Goal: Information Seeking & Learning: Learn about a topic

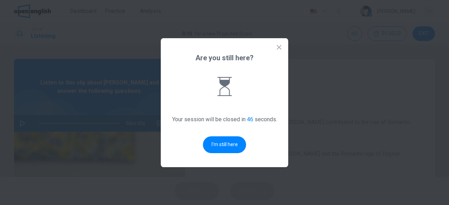
click at [278, 49] on icon at bounding box center [278, 47] width 7 height 7
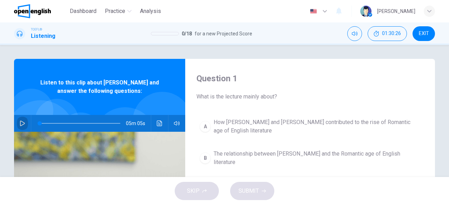
click at [20, 123] on icon "button" at bounding box center [23, 124] width 6 height 6
click at [24, 121] on button "button" at bounding box center [22, 123] width 11 height 17
type input "**"
click at [255, 95] on span "What is the lecture mainly about?" at bounding box center [309, 97] width 227 height 8
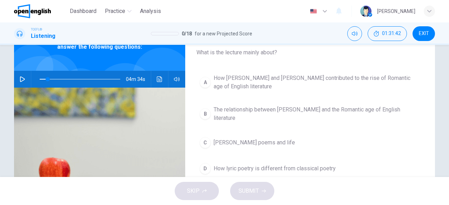
scroll to position [42, 0]
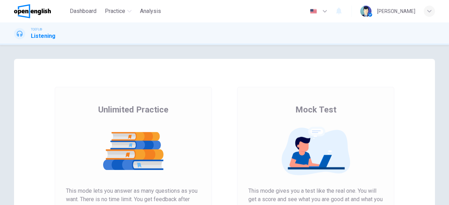
scroll to position [90, 0]
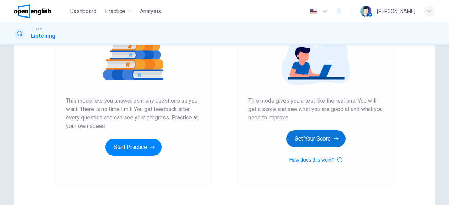
click at [299, 140] on button "Get Your Score" at bounding box center [315, 138] width 59 height 17
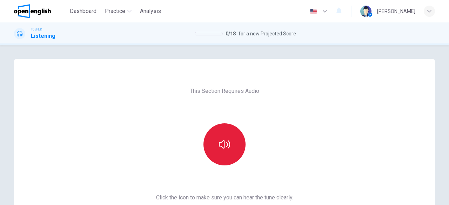
click at [219, 147] on icon "button" at bounding box center [224, 144] width 11 height 8
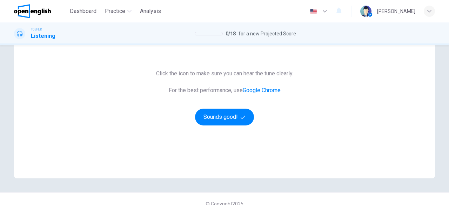
scroll to position [125, 0]
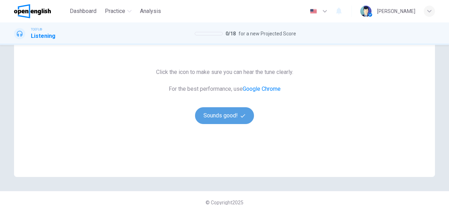
click at [227, 121] on button "Sounds good!" at bounding box center [224, 115] width 59 height 17
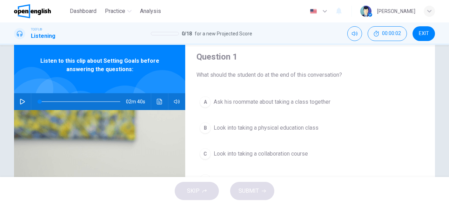
scroll to position [16, 0]
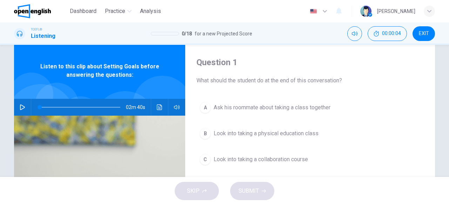
click at [20, 106] on icon "button" at bounding box center [23, 107] width 6 height 6
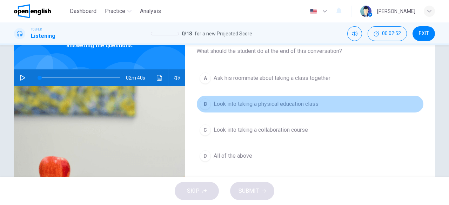
click at [201, 104] on div "B" at bounding box center [204, 103] width 11 height 11
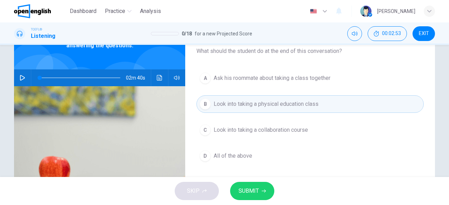
click at [256, 195] on span "SUBMIT" at bounding box center [248, 191] width 20 height 10
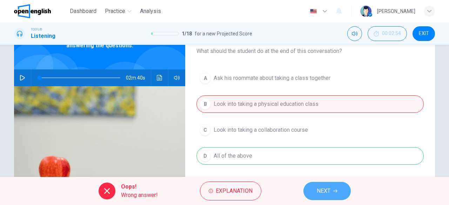
click at [322, 189] on span "NEXT" at bounding box center [323, 191] width 14 height 10
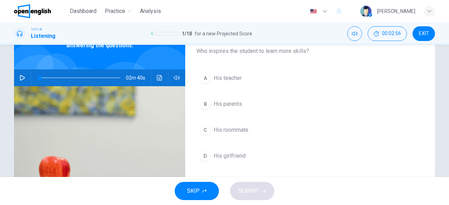
click at [20, 75] on icon "button" at bounding box center [22, 78] width 5 height 6
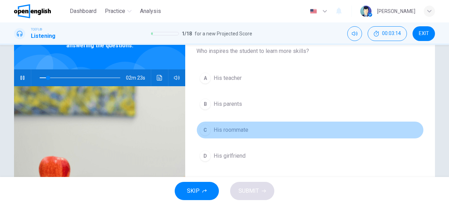
click at [235, 135] on button "C His roommate" at bounding box center [309, 130] width 227 height 18
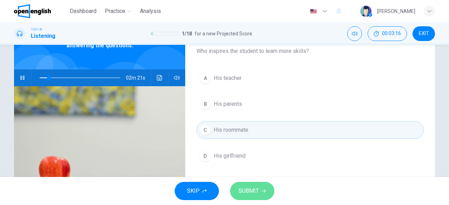
click at [251, 200] on button "SUBMIT" at bounding box center [252, 191] width 44 height 18
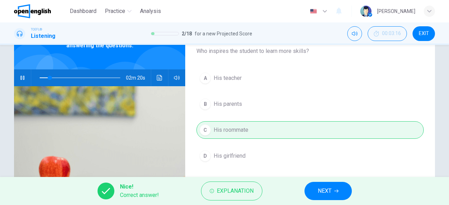
click at [337, 194] on button "NEXT" at bounding box center [327, 191] width 47 height 18
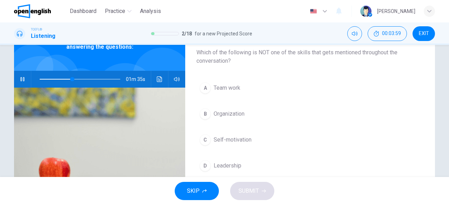
scroll to position [45, 0]
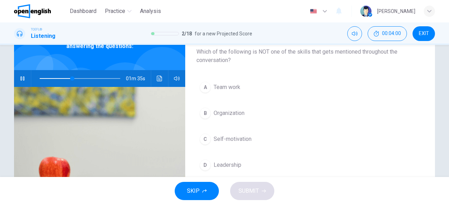
click at [213, 115] on span "Organization" at bounding box center [228, 113] width 31 height 8
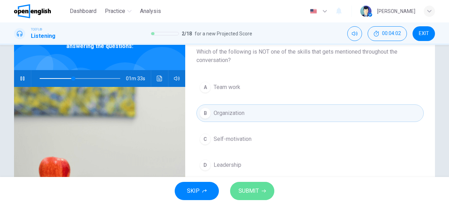
click at [259, 193] on button "SUBMIT" at bounding box center [252, 191] width 44 height 18
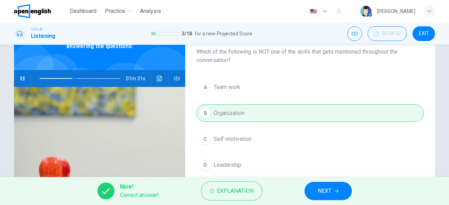
click at [331, 192] on span "NEXT" at bounding box center [324, 191] width 14 height 10
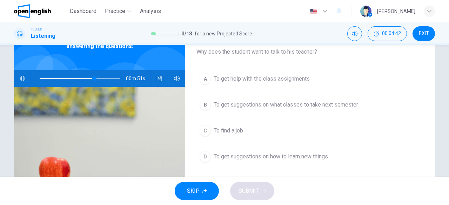
click at [280, 106] on span "To get suggestions on what classes to take next semester" at bounding box center [285, 105] width 144 height 8
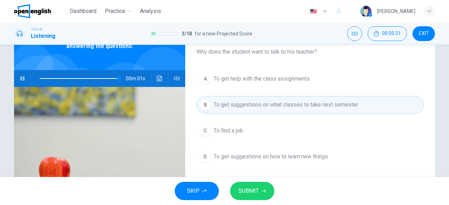
click at [280, 106] on span "To get suggestions on what classes to take next semester" at bounding box center [285, 105] width 144 height 8
type input "*"
click at [249, 184] on button "SUBMIT" at bounding box center [252, 191] width 44 height 18
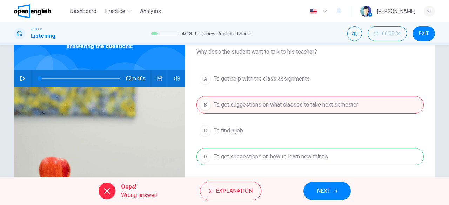
click at [338, 190] on button "NEXT" at bounding box center [326, 191] width 47 height 18
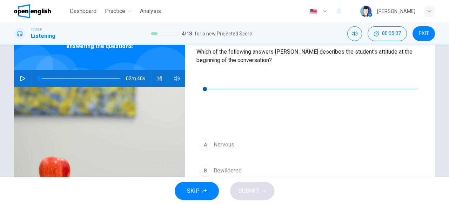
click at [204, 80] on icon "button" at bounding box center [202, 79] width 6 height 6
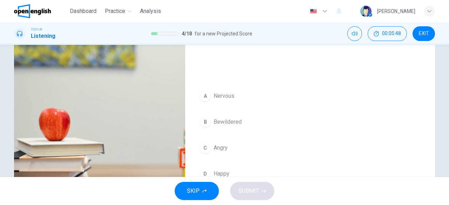
scroll to position [94, 0]
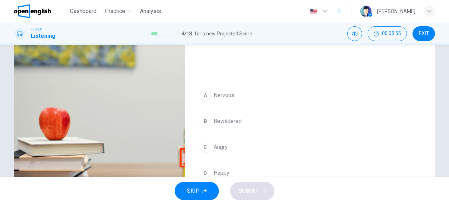
click at [224, 117] on span "Bewildered" at bounding box center [227, 121] width 28 height 8
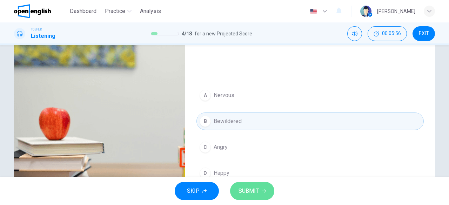
click at [249, 191] on span "SUBMIT" at bounding box center [248, 191] width 20 height 10
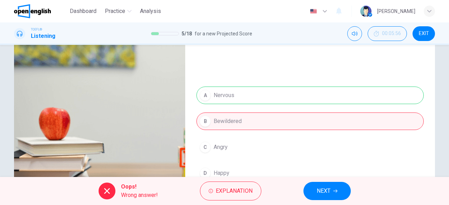
type input "**"
click at [330, 192] on span "NEXT" at bounding box center [323, 191] width 14 height 10
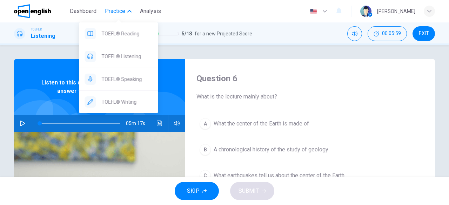
click at [122, 9] on span "Practice" at bounding box center [115, 11] width 20 height 8
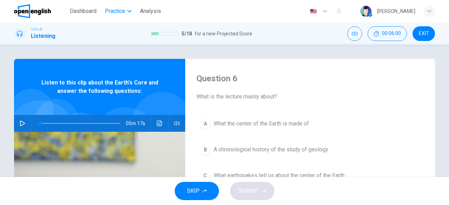
click at [119, 14] on span "Practice" at bounding box center [115, 11] width 20 height 8
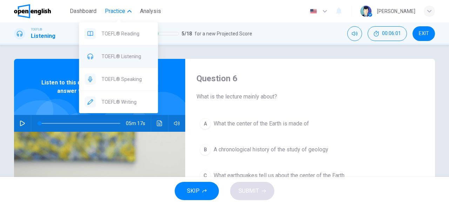
click at [123, 54] on span "TOEFL® Listening" at bounding box center [126, 56] width 51 height 8
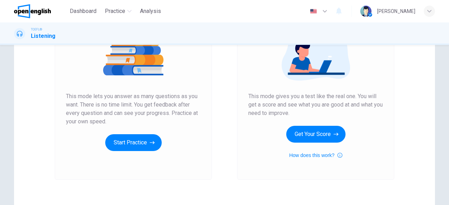
scroll to position [97, 0]
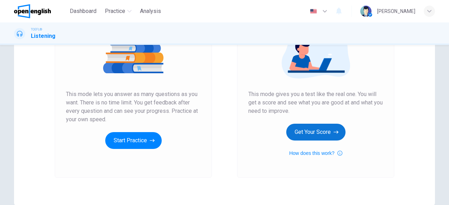
click at [322, 134] on button "Get Your Score" at bounding box center [315, 132] width 59 height 17
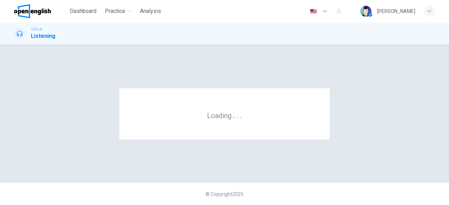
scroll to position [0, 0]
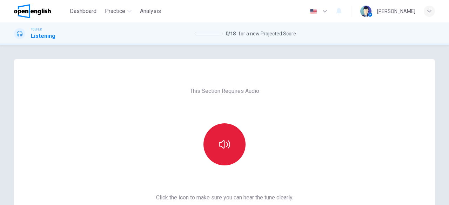
click at [220, 149] on icon "button" at bounding box center [224, 144] width 11 height 11
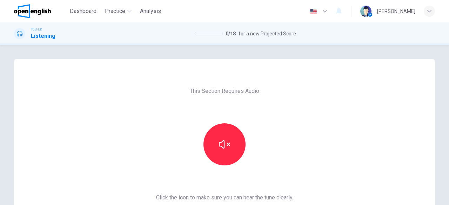
scroll to position [125, 0]
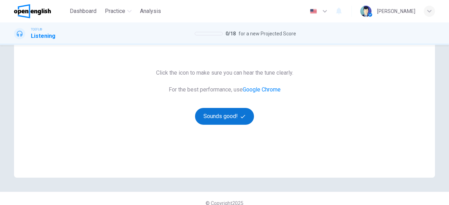
click at [238, 115] on button "Sounds good!" at bounding box center [224, 116] width 59 height 17
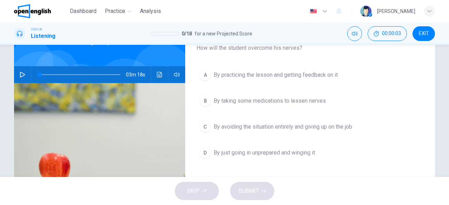
scroll to position [27, 0]
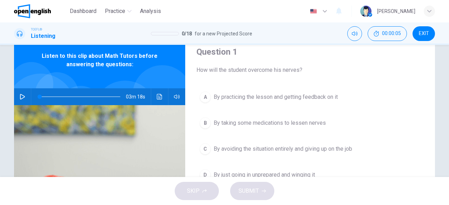
click at [21, 98] on icon "button" at bounding box center [22, 97] width 5 height 6
click at [298, 78] on div "Question 1 How will the student overcome his nerves? A By practicing the lesson…" at bounding box center [310, 154] width 250 height 244
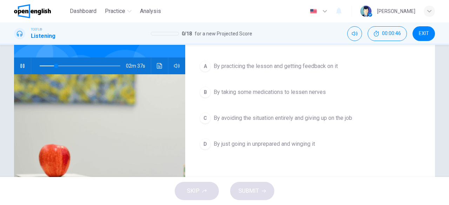
scroll to position [58, 0]
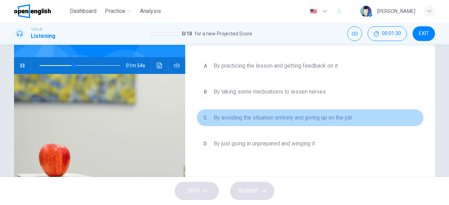
click at [315, 119] on span "By avoiding the situation entirely and giving up on the job" at bounding box center [282, 118] width 138 height 8
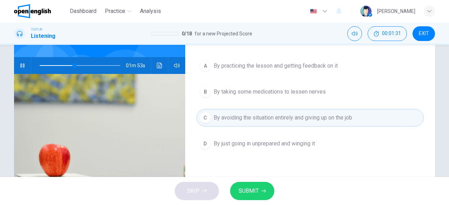
click at [255, 192] on span "SUBMIT" at bounding box center [248, 191] width 20 height 10
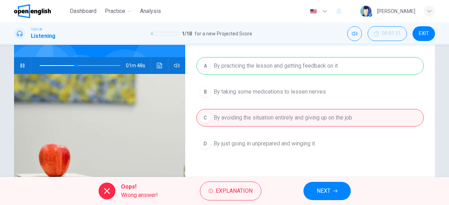
click at [335, 196] on button "NEXT" at bounding box center [326, 191] width 47 height 18
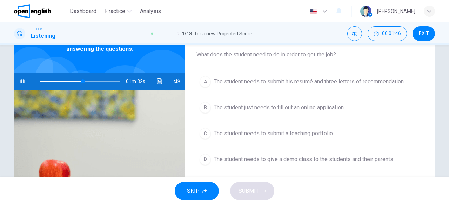
scroll to position [43, 0]
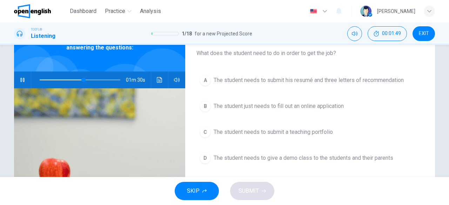
click at [284, 160] on span "The student needs to give a demo class to the students and their parents" at bounding box center [302, 158] width 179 height 8
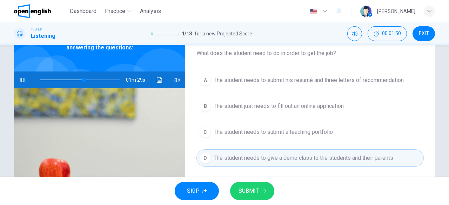
click at [255, 190] on span "SUBMIT" at bounding box center [248, 191] width 20 height 10
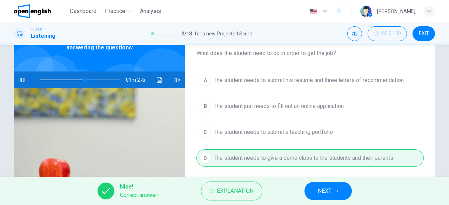
click at [327, 194] on span "NEXT" at bounding box center [324, 191] width 14 height 10
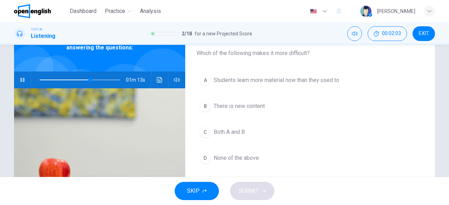
click at [228, 135] on span "Both A and B" at bounding box center [228, 132] width 31 height 8
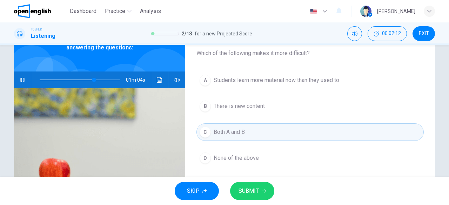
click at [245, 187] on span "SUBMIT" at bounding box center [248, 191] width 20 height 10
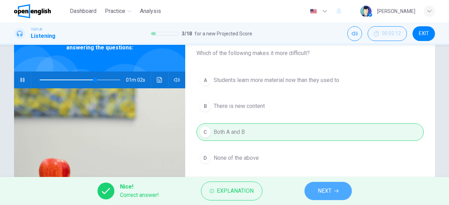
click at [333, 187] on button "NEXT" at bounding box center [327, 191] width 47 height 18
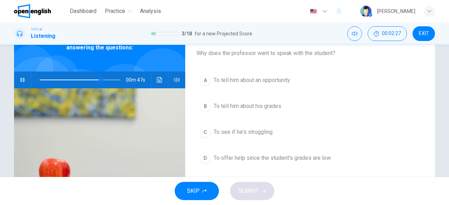
click at [276, 81] on span "To tell him about an opportunity" at bounding box center [251, 80] width 76 height 8
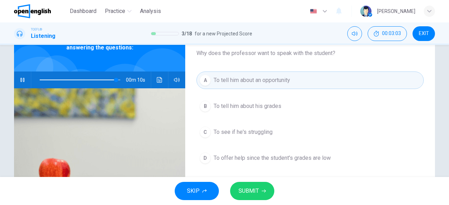
click at [252, 189] on span "SUBMIT" at bounding box center [248, 191] width 20 height 10
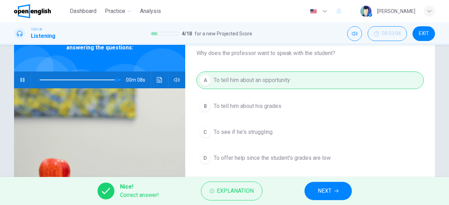
click at [320, 194] on span "NEXT" at bounding box center [324, 191] width 14 height 10
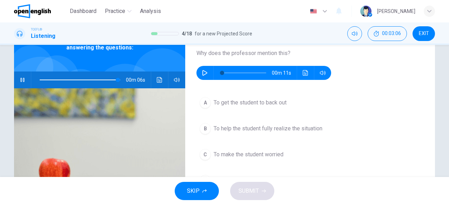
click at [202, 75] on icon "button" at bounding box center [204, 73] width 5 height 6
type input "**"
type input "*"
type input "**"
type input "*"
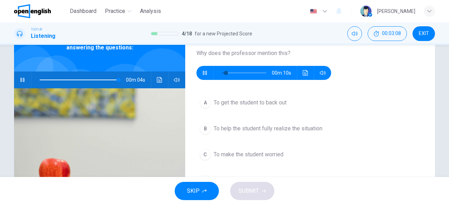
type input "**"
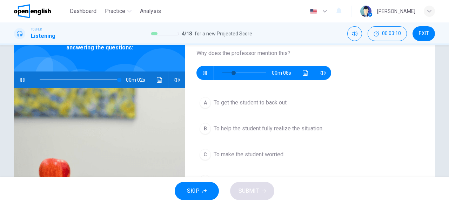
type input "**"
type input "***"
type input "**"
type input "*"
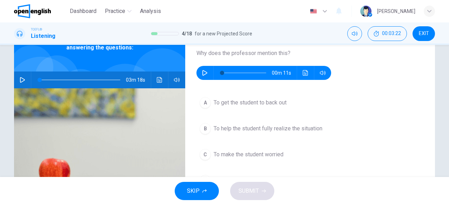
click at [237, 130] on span "To help the student fully realize the situation" at bounding box center [267, 128] width 109 height 8
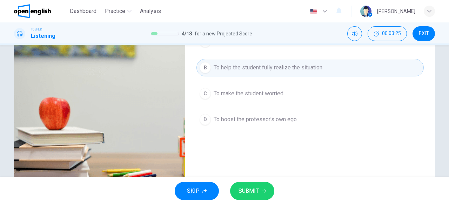
scroll to position [105, 0]
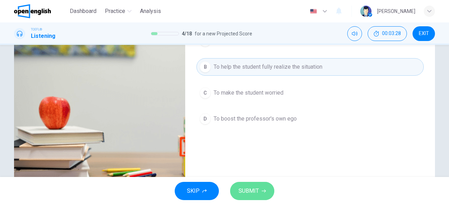
click at [245, 189] on span "SUBMIT" at bounding box center [248, 191] width 20 height 10
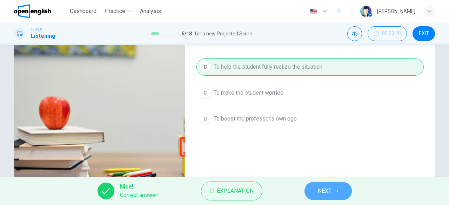
click at [332, 191] on button "NEXT" at bounding box center [327, 191] width 47 height 18
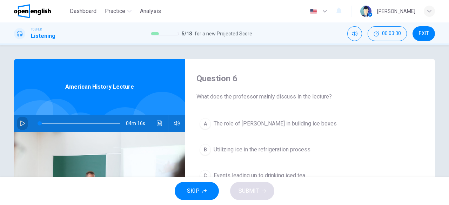
click at [18, 121] on button "button" at bounding box center [22, 123] width 11 height 17
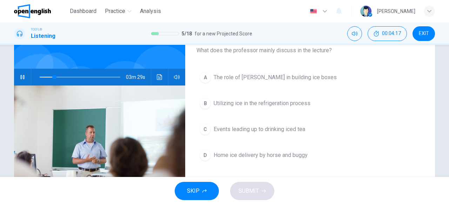
scroll to position [46, 0]
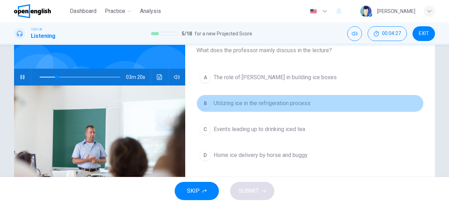
click at [265, 103] on span "Utilizing ice in the refrigeration process" at bounding box center [261, 103] width 97 height 8
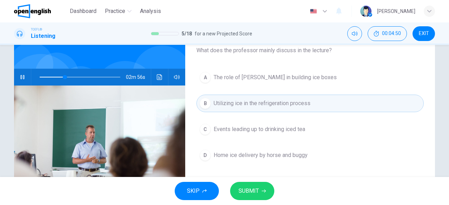
click at [254, 191] on span "SUBMIT" at bounding box center [248, 191] width 20 height 10
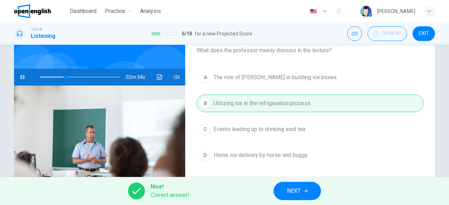
click at [295, 196] on span "NEXT" at bounding box center [294, 191] width 14 height 10
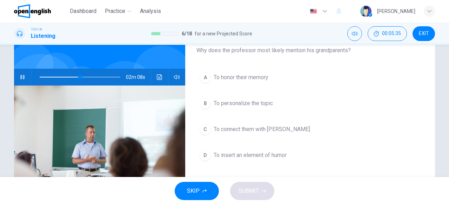
click at [251, 133] on button "C To connect them with Tudor" at bounding box center [309, 130] width 227 height 18
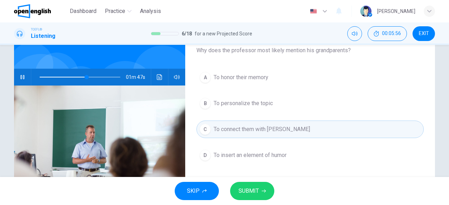
click at [247, 196] on button "SUBMIT" at bounding box center [252, 191] width 44 height 18
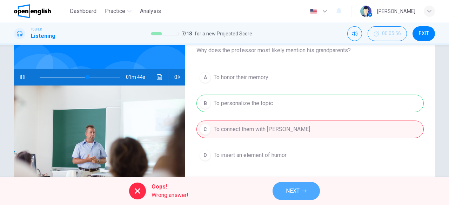
click at [296, 191] on span "NEXT" at bounding box center [293, 191] width 14 height 10
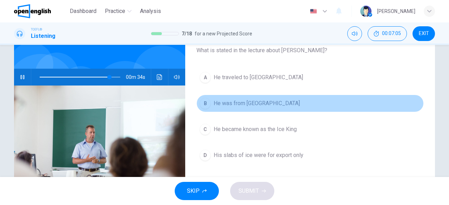
click at [256, 105] on span "He was from Boston" at bounding box center [256, 103] width 86 height 8
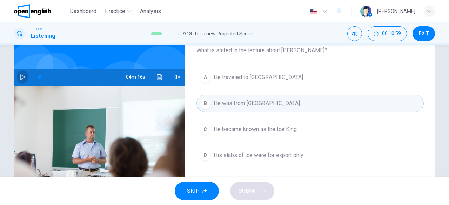
click at [21, 73] on button "button" at bounding box center [22, 77] width 11 height 17
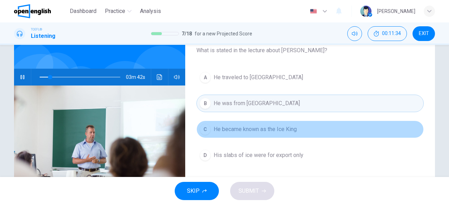
click at [266, 130] on span "He became known as the Ice King" at bounding box center [254, 129] width 83 height 8
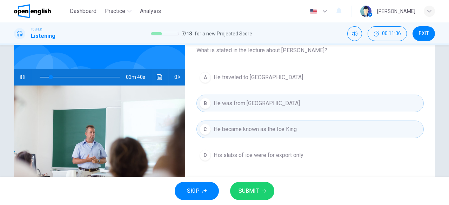
click at [254, 193] on span "SUBMIT" at bounding box center [248, 191] width 20 height 10
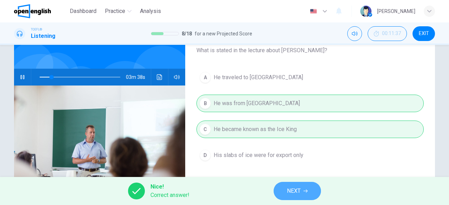
click at [304, 193] on button "NEXT" at bounding box center [296, 191] width 47 height 18
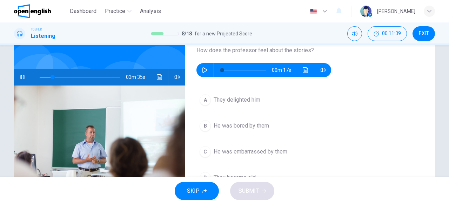
click at [22, 80] on icon "button" at bounding box center [23, 77] width 6 height 6
type input "**"
click at [202, 68] on icon "button" at bounding box center [204, 70] width 5 height 6
click at [204, 70] on icon "button" at bounding box center [205, 70] width 4 height 4
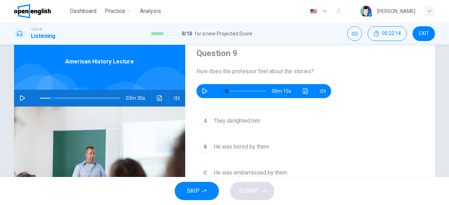
scroll to position [27, 0]
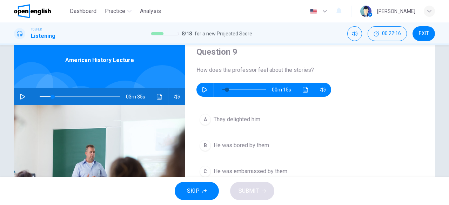
click at [204, 89] on icon "button" at bounding box center [205, 90] width 6 height 6
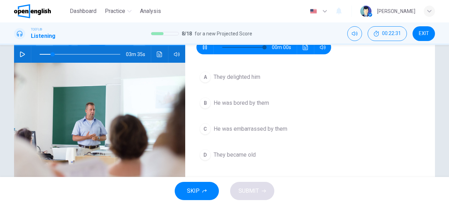
scroll to position [69, 0]
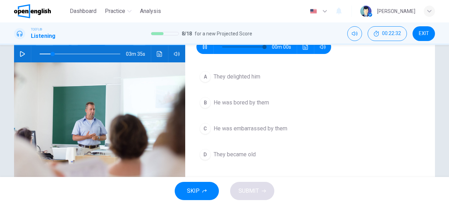
type input "*"
click at [268, 124] on span "He was embarrassed by them" at bounding box center [250, 128] width 74 height 8
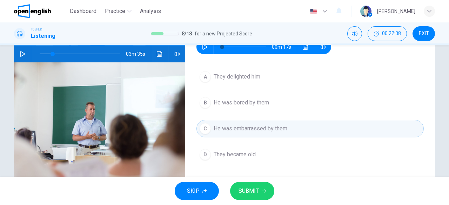
click at [251, 190] on span "SUBMIT" at bounding box center [248, 191] width 20 height 10
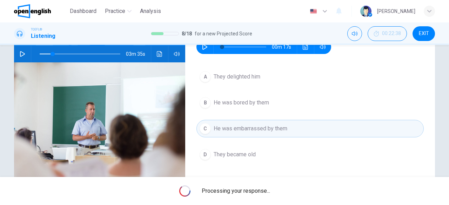
type input "**"
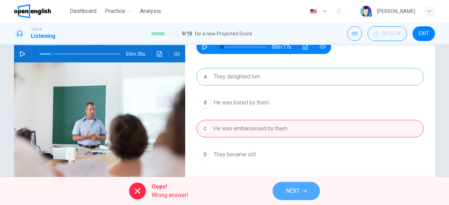
click at [299, 188] on span "NEXT" at bounding box center [293, 191] width 14 height 10
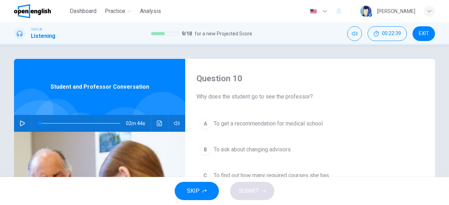
click at [17, 124] on button "button" at bounding box center [22, 123] width 11 height 17
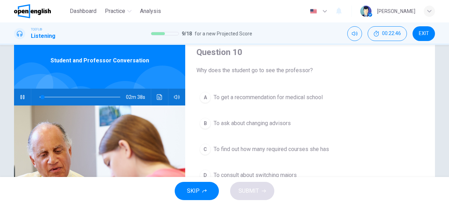
scroll to position [27, 0]
type input "*"
